Goal: Task Accomplishment & Management: Use online tool/utility

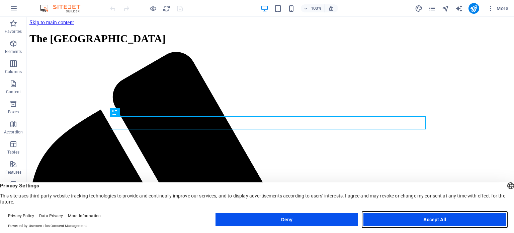
click at [432, 219] on button "Accept All" at bounding box center [435, 219] width 143 height 13
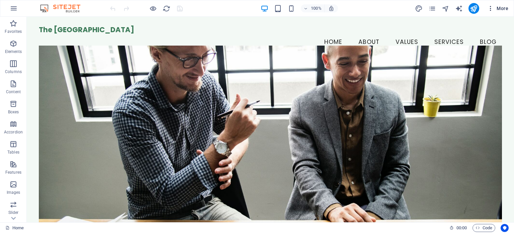
click at [501, 9] on span "More" at bounding box center [497, 8] width 21 height 7
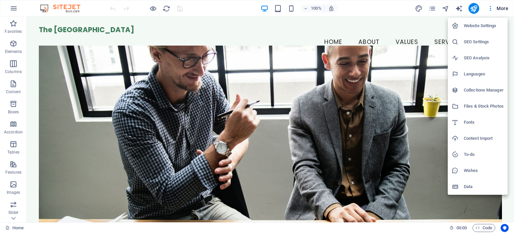
click at [491, 11] on div at bounding box center [257, 116] width 514 height 233
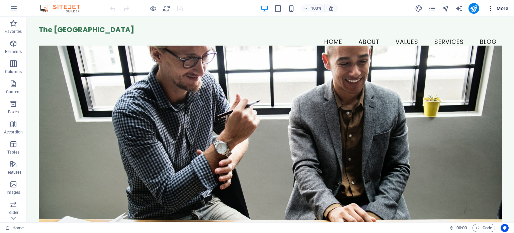
click at [490, 12] on button "More" at bounding box center [498, 8] width 26 height 11
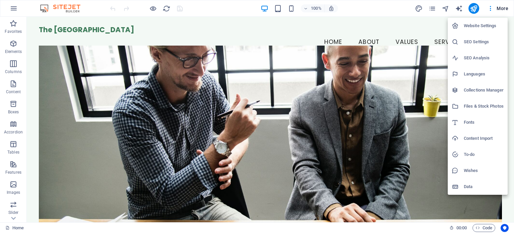
click at [124, 140] on div at bounding box center [257, 116] width 514 height 233
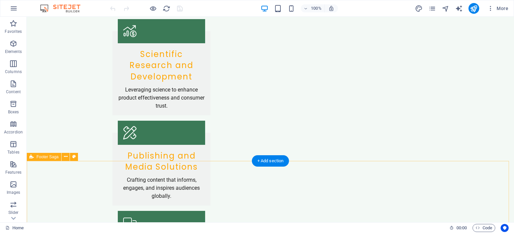
scroll to position [1272, 0]
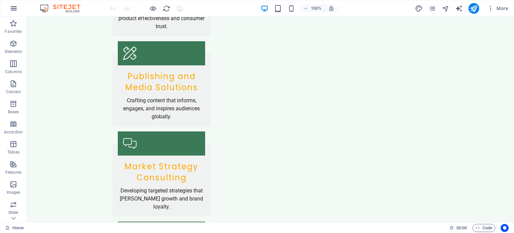
click at [17, 10] on icon "button" at bounding box center [14, 8] width 8 height 8
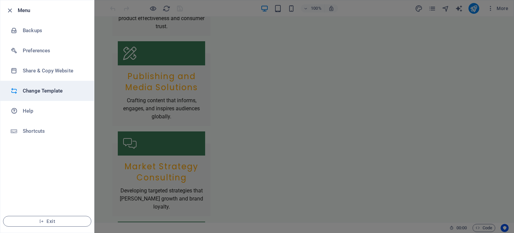
click at [57, 91] on h6 "Change Template" at bounding box center [54, 91] width 62 height 8
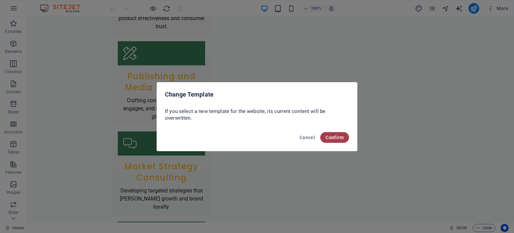
click at [339, 139] on span "Confirm" at bounding box center [335, 137] width 18 height 5
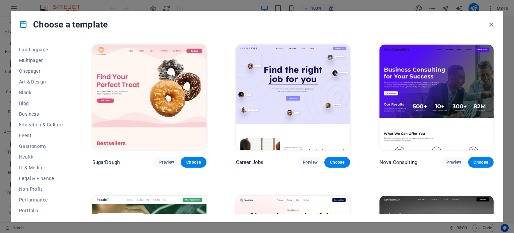
scroll to position [37, 0]
click at [36, 120] on span "Business" at bounding box center [41, 118] width 44 height 5
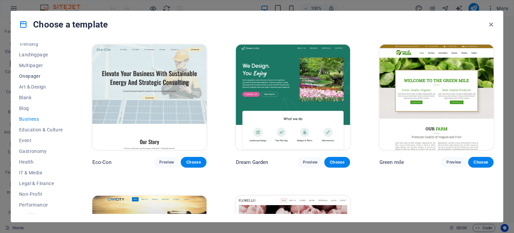
click at [36, 73] on span "Onepager" at bounding box center [41, 75] width 44 height 5
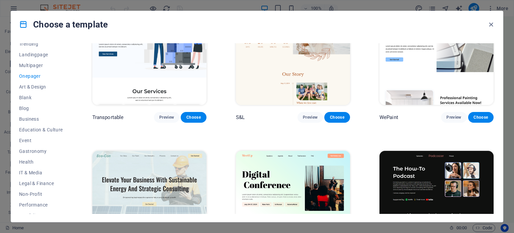
scroll to position [0, 0]
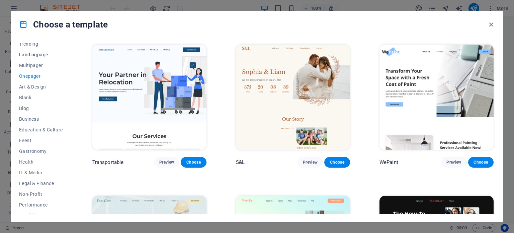
click at [40, 53] on span "Landingpage" at bounding box center [41, 54] width 44 height 5
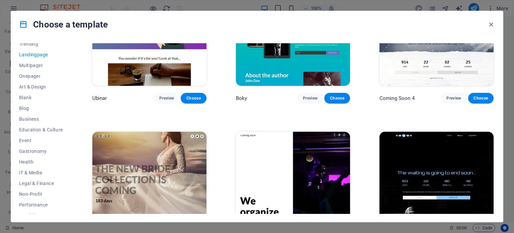
scroll to position [1156, 0]
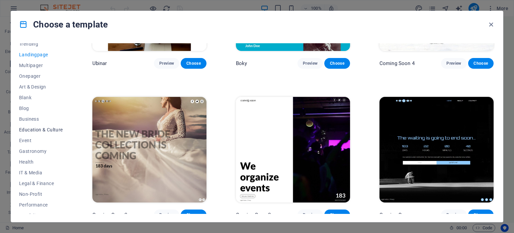
click at [54, 128] on span "Education & Culture" at bounding box center [41, 129] width 44 height 5
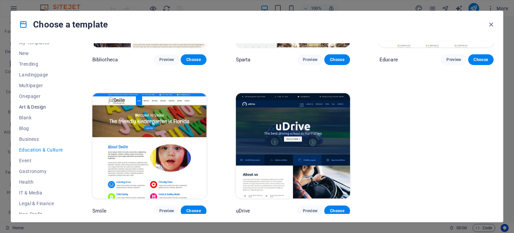
scroll to position [0, 0]
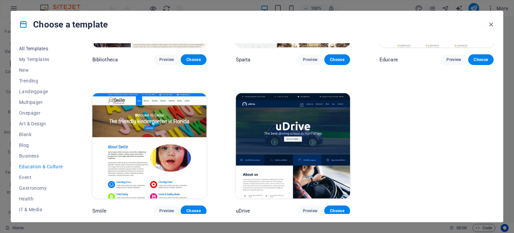
click at [43, 47] on span "All Templates" at bounding box center [41, 48] width 44 height 5
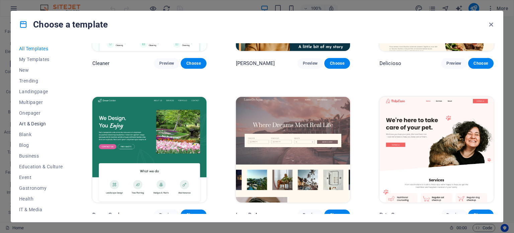
click at [33, 124] on span "Art & Design" at bounding box center [41, 123] width 44 height 5
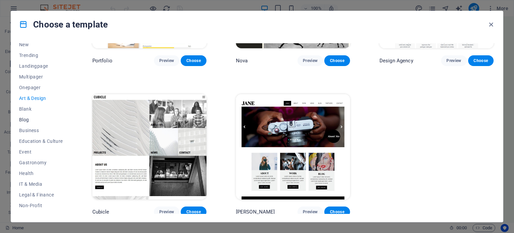
scroll to position [97, 0]
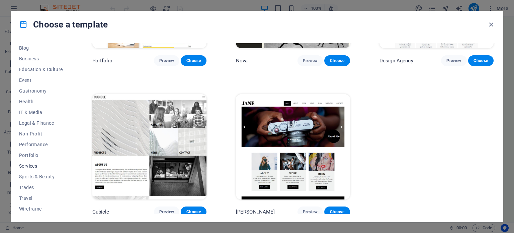
click at [35, 166] on span "Services" at bounding box center [41, 165] width 44 height 5
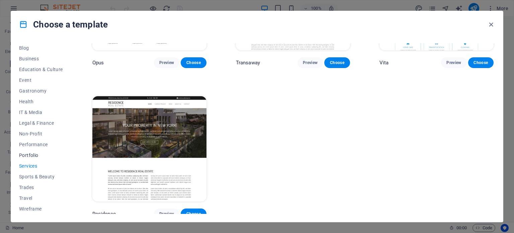
click at [34, 157] on span "Portfolio" at bounding box center [41, 154] width 44 height 5
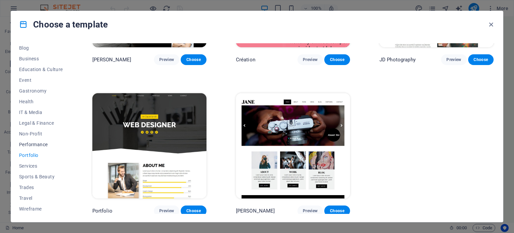
click at [36, 144] on span "Performance" at bounding box center [41, 144] width 44 height 5
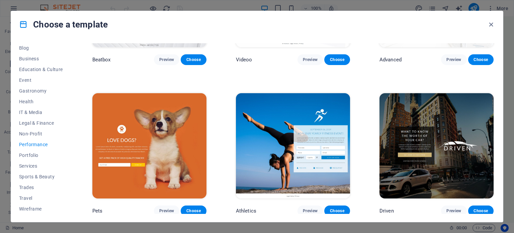
scroll to position [705, 0]
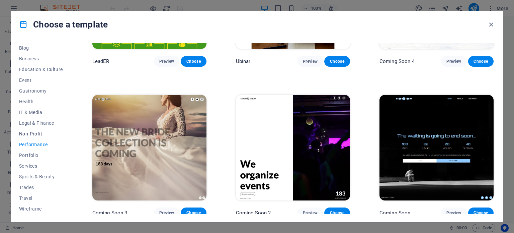
click at [35, 132] on span "Non-Profit" at bounding box center [41, 133] width 44 height 5
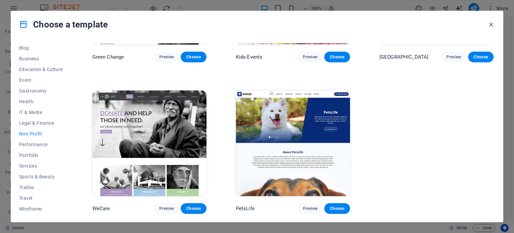
scroll to position [0, 0]
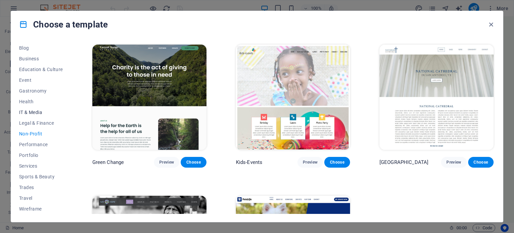
click at [39, 112] on span "IT & Media" at bounding box center [41, 111] width 44 height 5
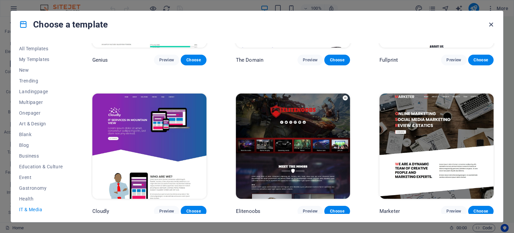
click at [491, 25] on icon "button" at bounding box center [491, 25] width 8 height 8
